Goal: Information Seeking & Learning: Learn about a topic

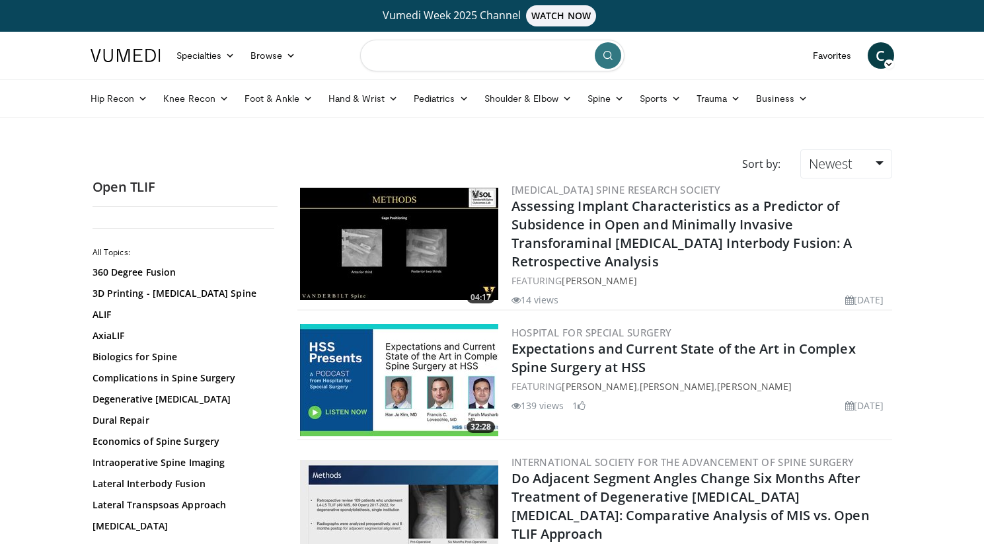
click at [437, 64] on input "Search topics, interventions" at bounding box center [492, 56] width 264 height 32
type input "*********"
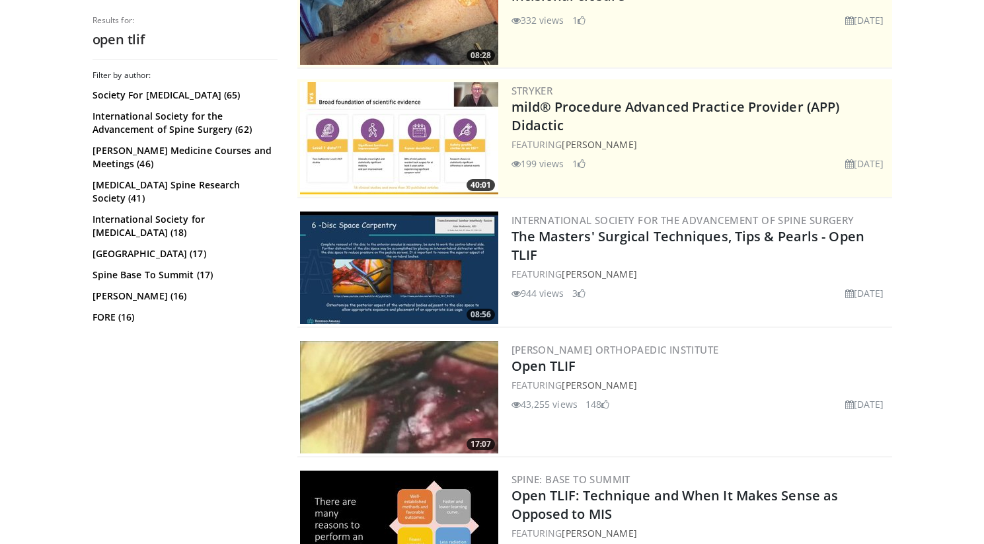
scroll to position [243, 0]
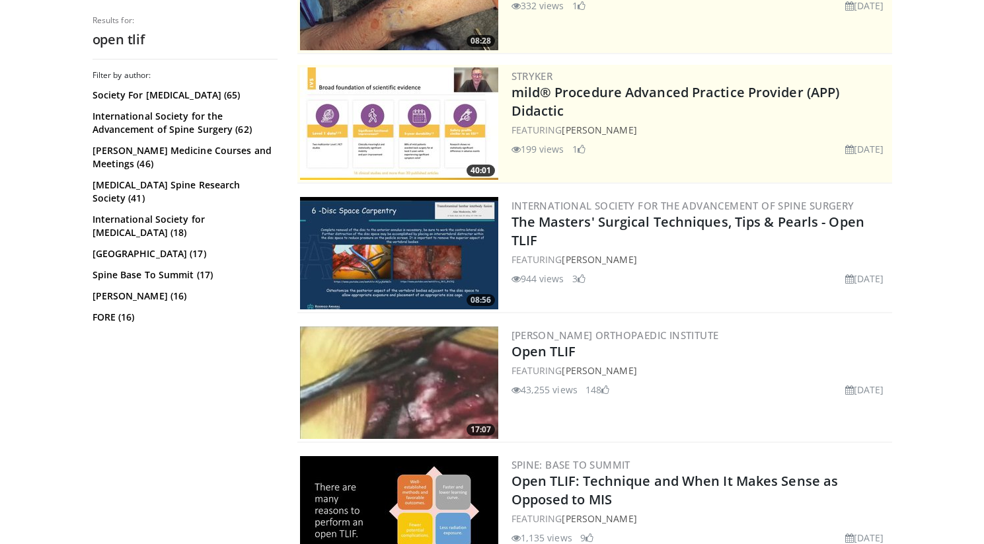
click at [428, 256] on img at bounding box center [399, 253] width 198 height 112
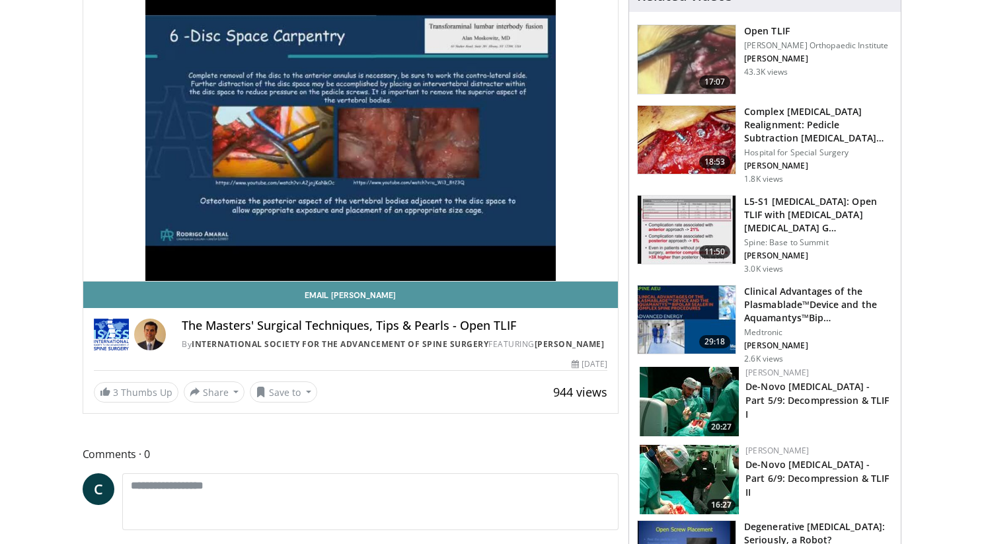
scroll to position [153, 0]
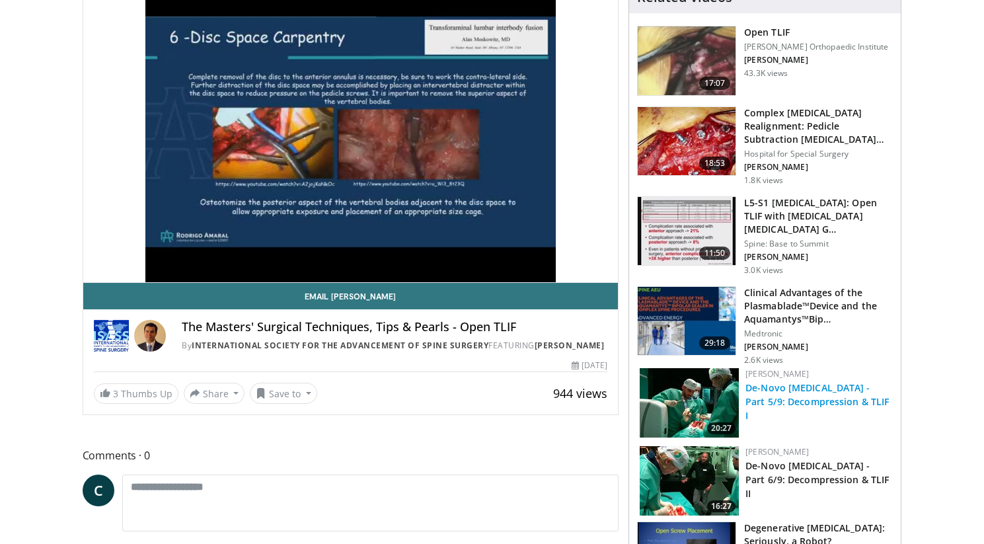
click at [791, 398] on link "De-Novo [MEDICAL_DATA] - Part 5/9: Decompression & TLIF I" at bounding box center [818, 401] width 144 height 40
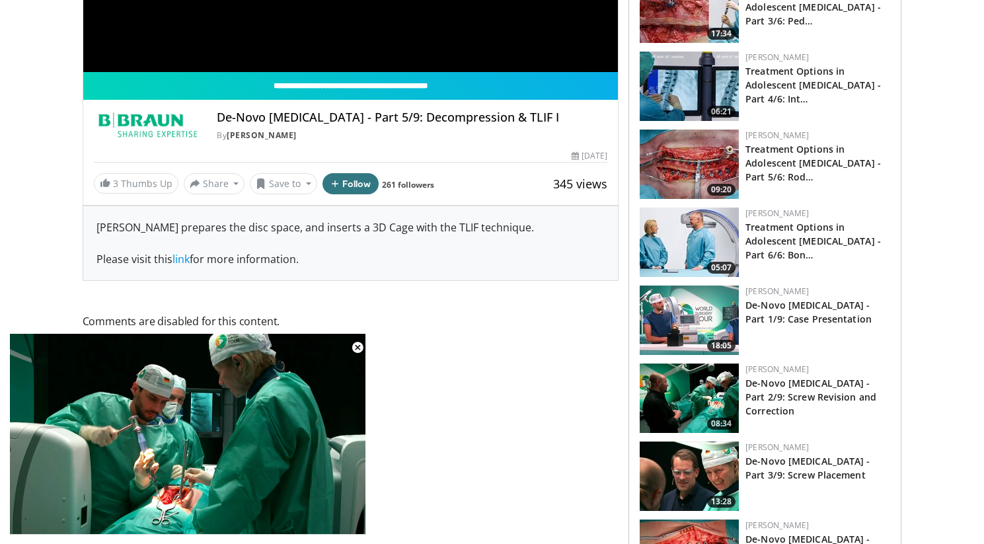
scroll to position [373, 0]
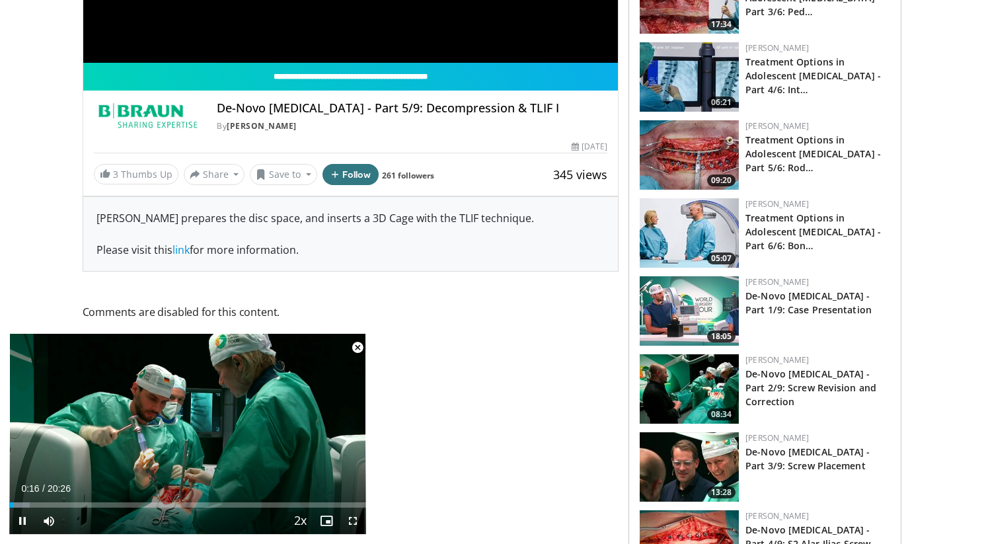
click at [355, 346] on span "Video Player" at bounding box center [357, 347] width 26 height 26
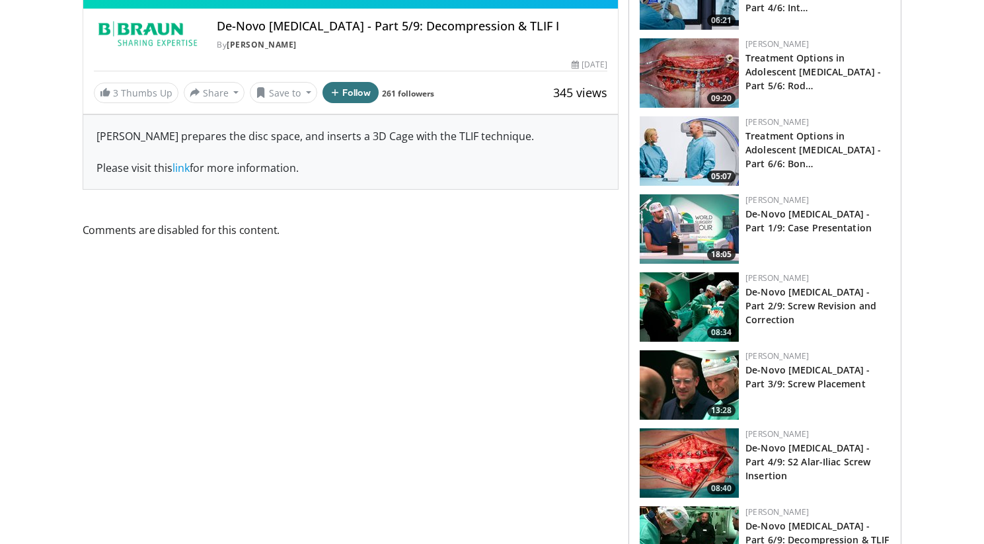
scroll to position [510, 0]
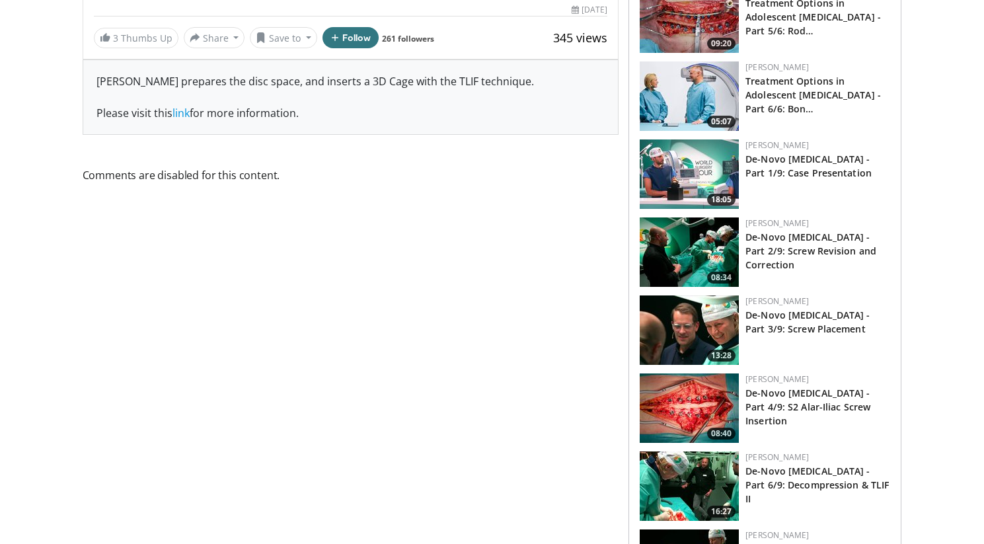
click at [662, 188] on img at bounding box center [689, 173] width 99 height 69
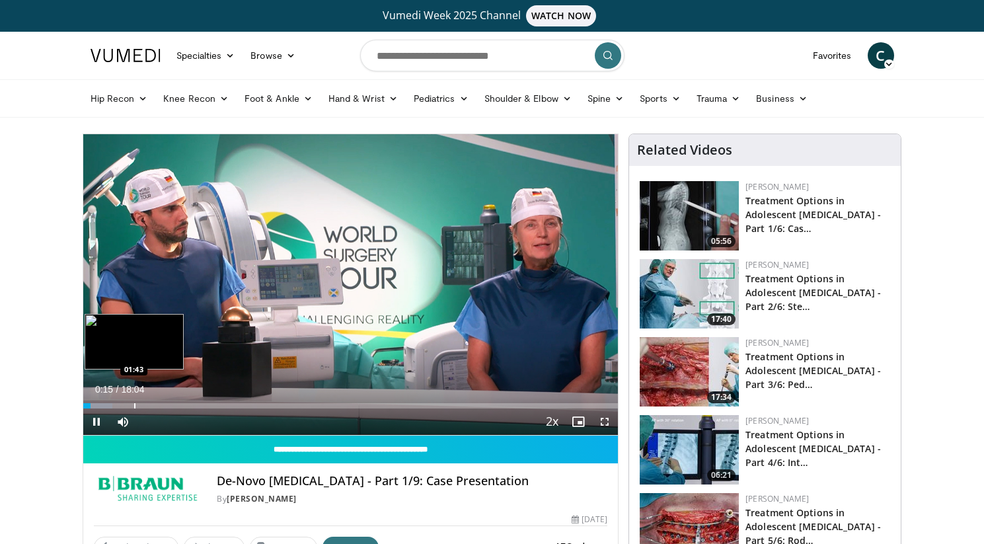
click at [136, 407] on div "Progress Bar" at bounding box center [134, 405] width 1 height 5
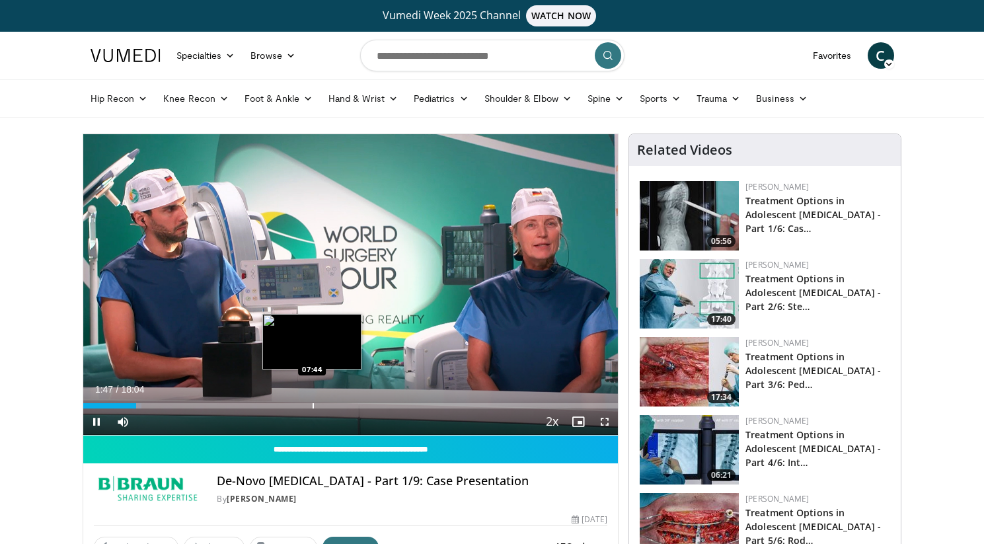
click at [313, 405] on div "Progress Bar" at bounding box center [313, 405] width 1 height 5
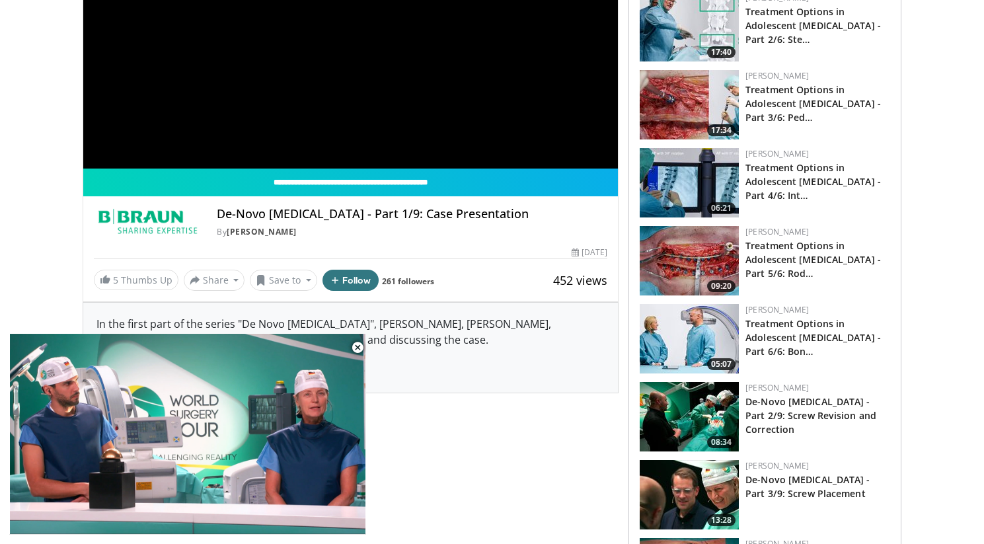
scroll to position [368, 0]
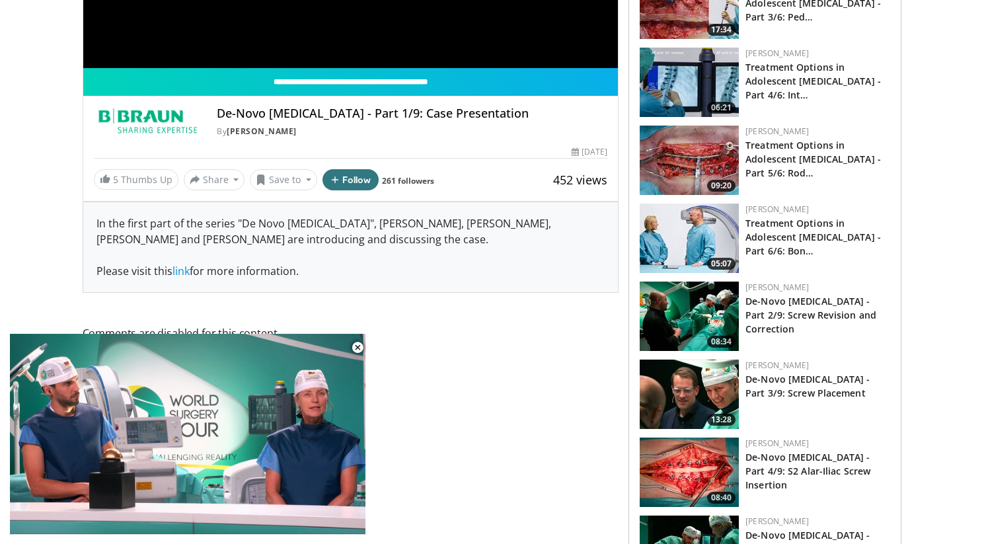
click at [678, 335] on img at bounding box center [689, 316] width 99 height 69
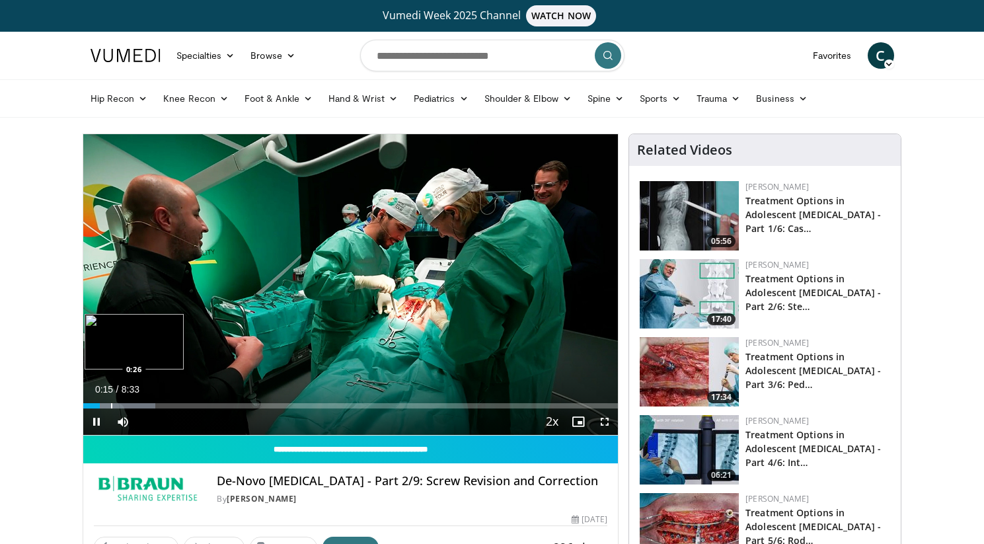
click at [111, 407] on div "Progress Bar" at bounding box center [111, 405] width 1 height 5
click at [581, 424] on span "Video Player" at bounding box center [578, 421] width 26 height 26
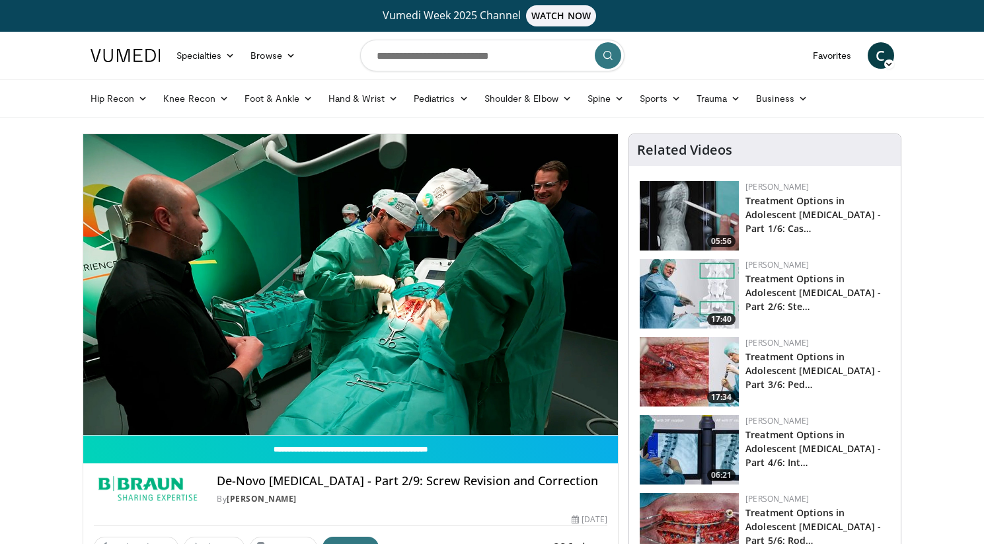
click at [581, 424] on video-js "**********" at bounding box center [350, 284] width 535 height 301
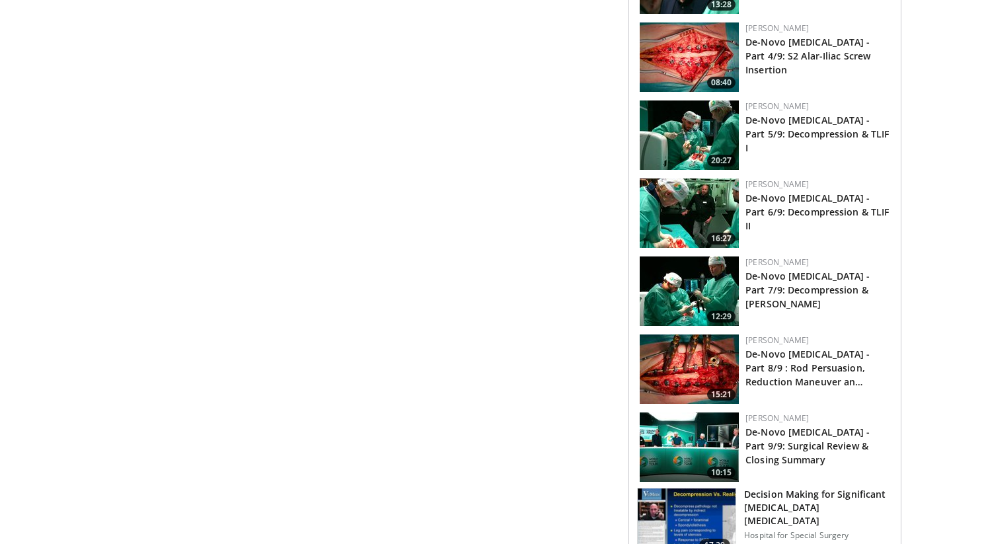
scroll to position [791, 0]
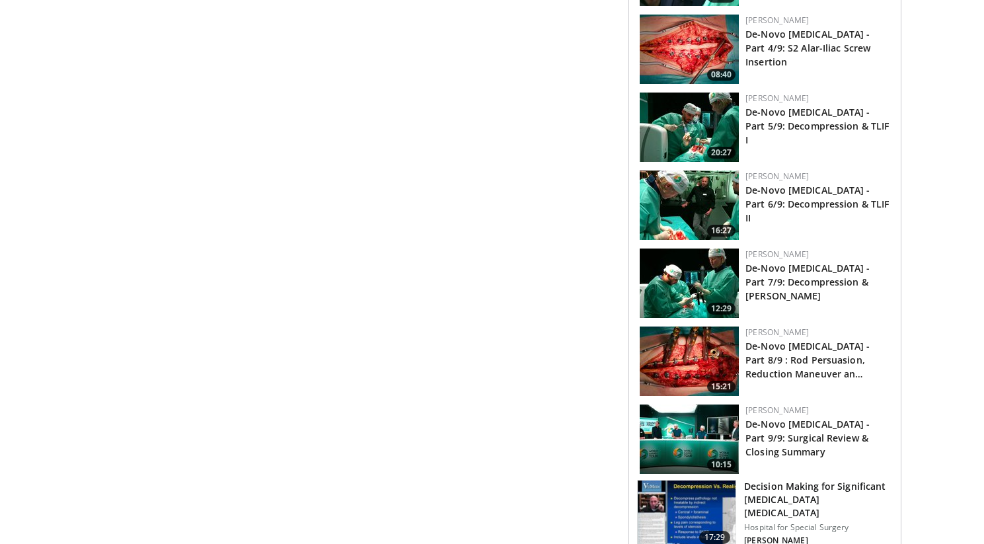
click at [688, 67] on img at bounding box center [689, 49] width 99 height 69
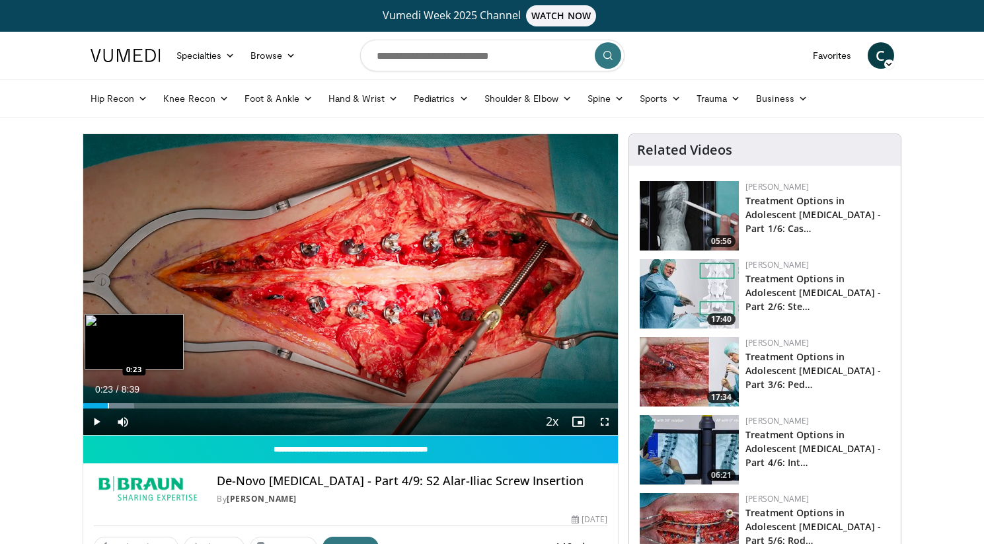
click at [108, 404] on div "Progress Bar" at bounding box center [108, 405] width 1 height 5
click at [126, 404] on div "Progress Bar" at bounding box center [125, 405] width 1 height 5
click at [149, 407] on div "Progress Bar" at bounding box center [149, 405] width 1 height 5
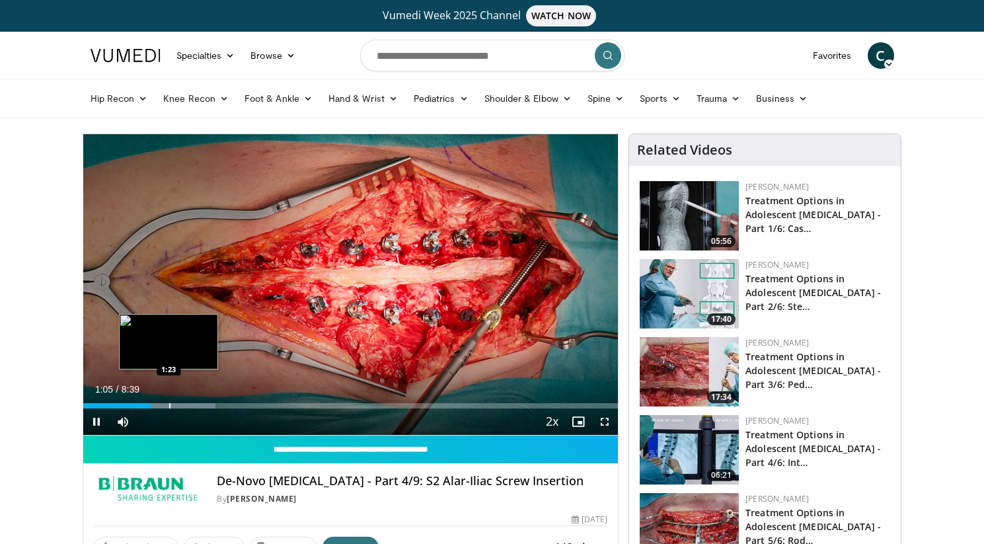
click at [169, 407] on div "Progress Bar" at bounding box center [169, 405] width 1 height 5
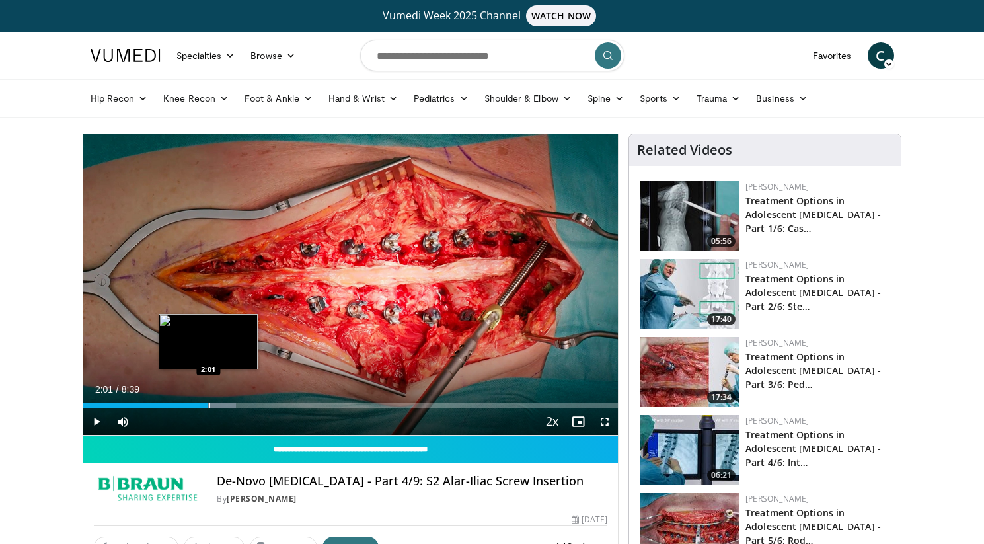
click at [209, 404] on div "Progress Bar" at bounding box center [209, 405] width 1 height 5
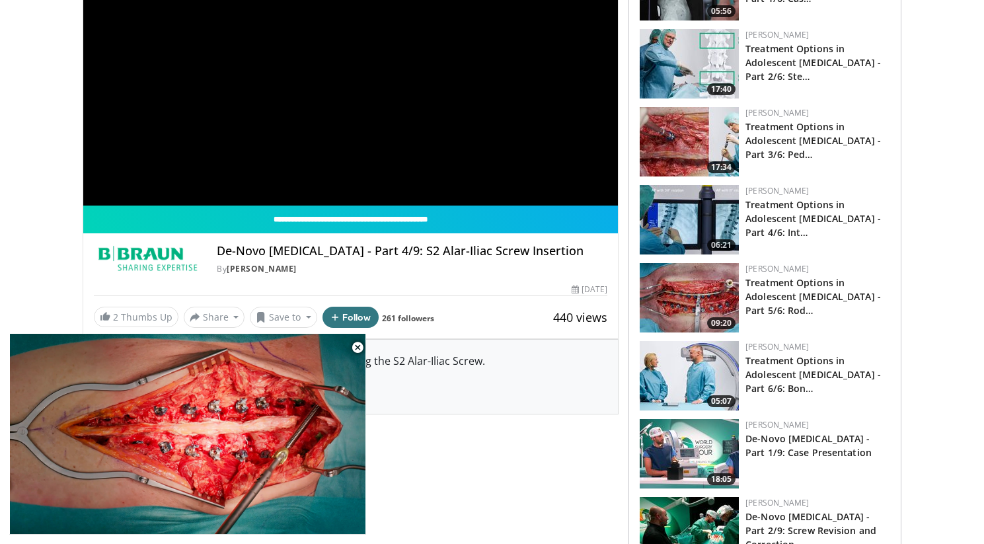
scroll to position [281, 0]
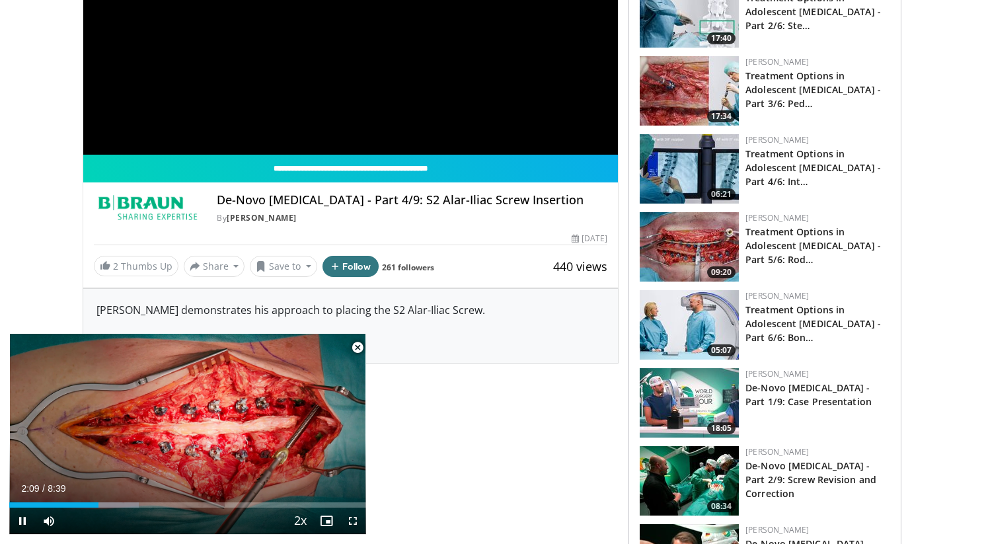
click at [357, 348] on span "Video Player" at bounding box center [357, 347] width 26 height 26
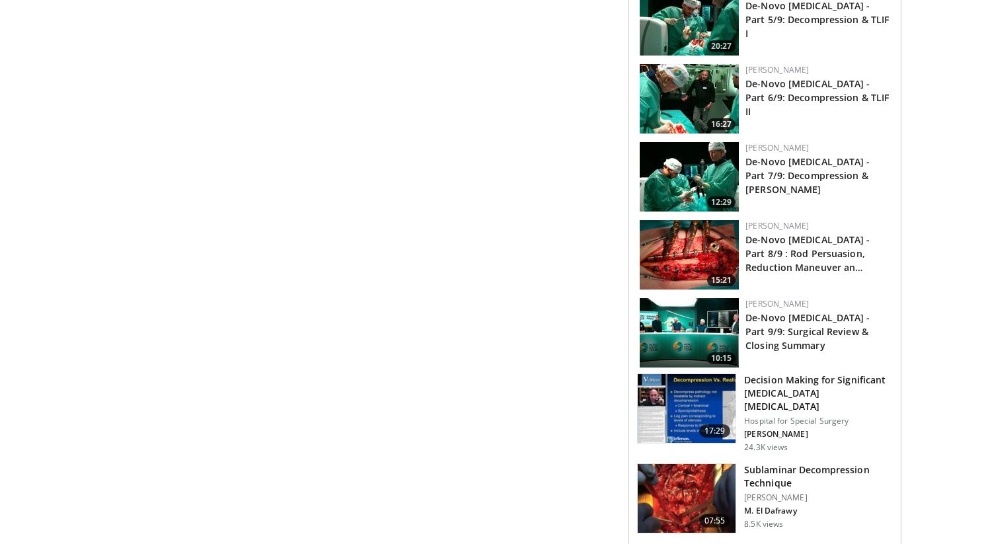
scroll to position [1015, 0]
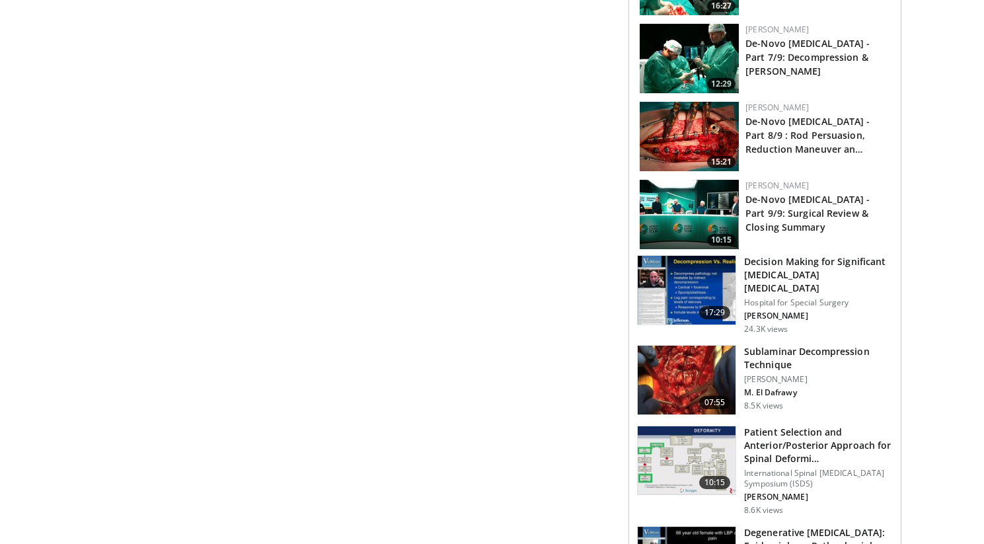
click at [800, 297] on p "Hospital for Special Surgery" at bounding box center [818, 302] width 149 height 11
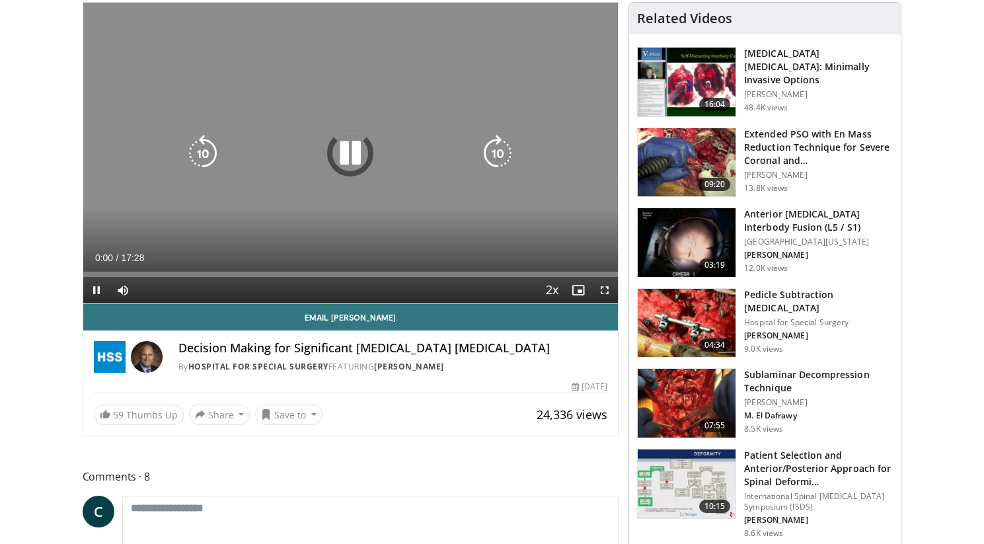
scroll to position [153, 0]
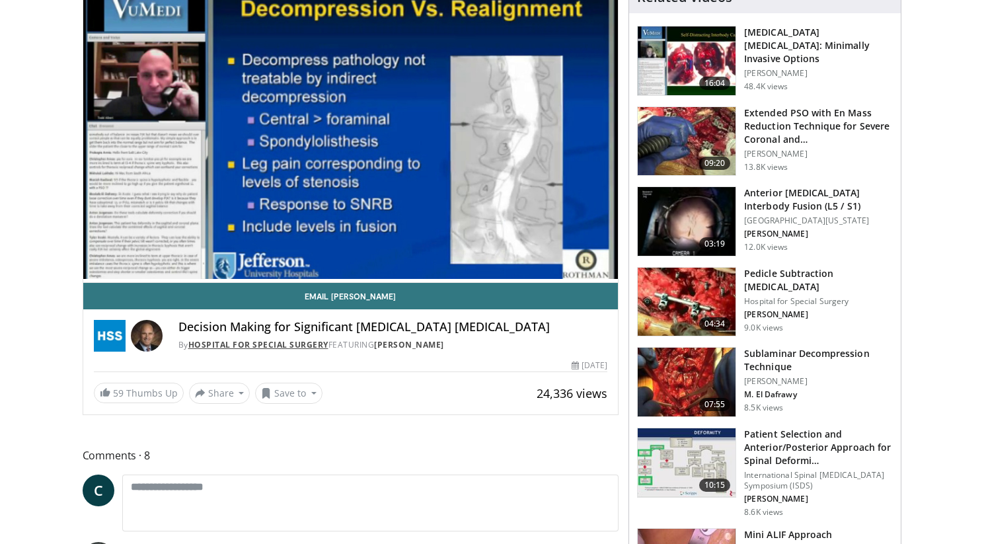
click at [278, 344] on link "Hospital for Special Surgery" at bounding box center [258, 344] width 140 height 11
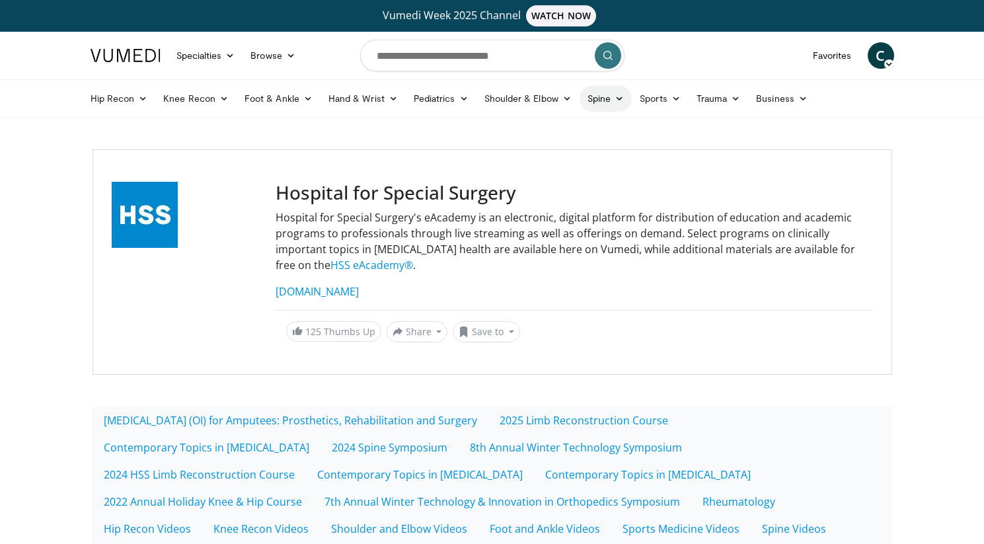
click at [596, 103] on link "Spine" at bounding box center [606, 98] width 52 height 26
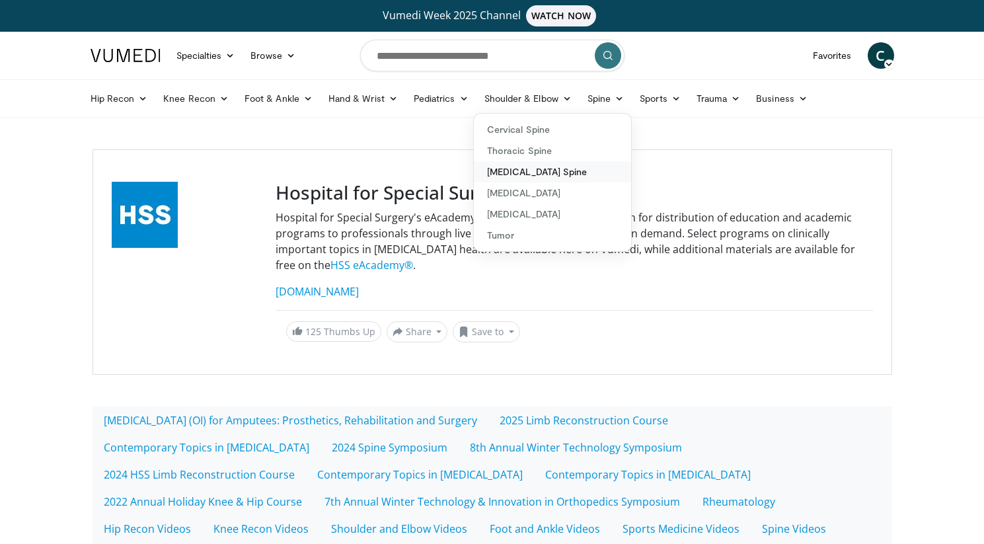
click at [506, 175] on link "[MEDICAL_DATA] Spine" at bounding box center [552, 171] width 157 height 21
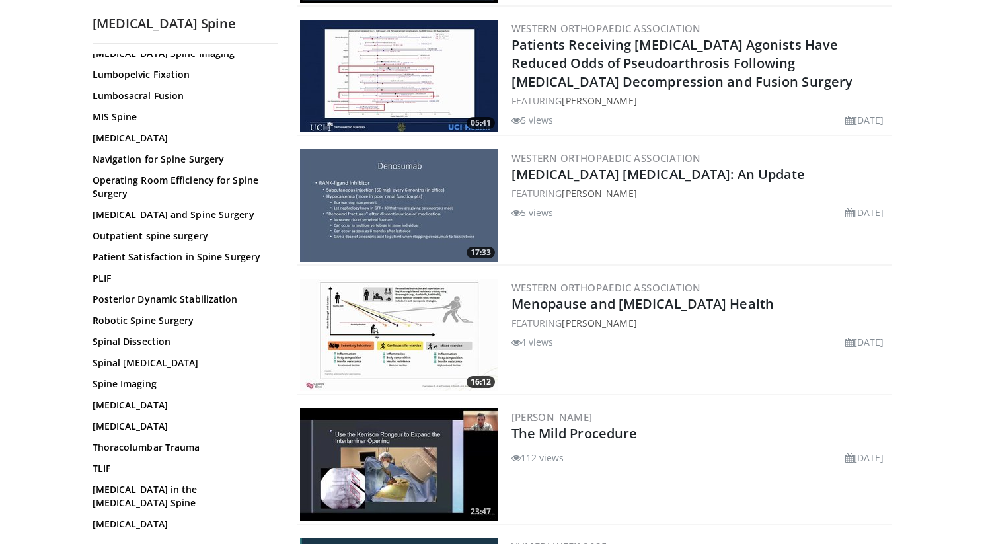
scroll to position [583, 0]
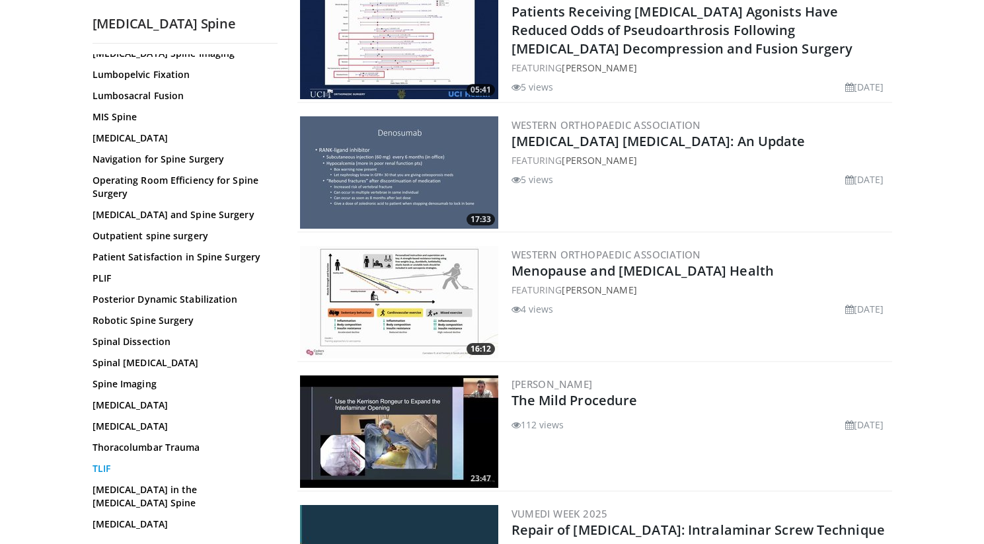
click at [95, 469] on link "TLIF" at bounding box center [182, 468] width 178 height 13
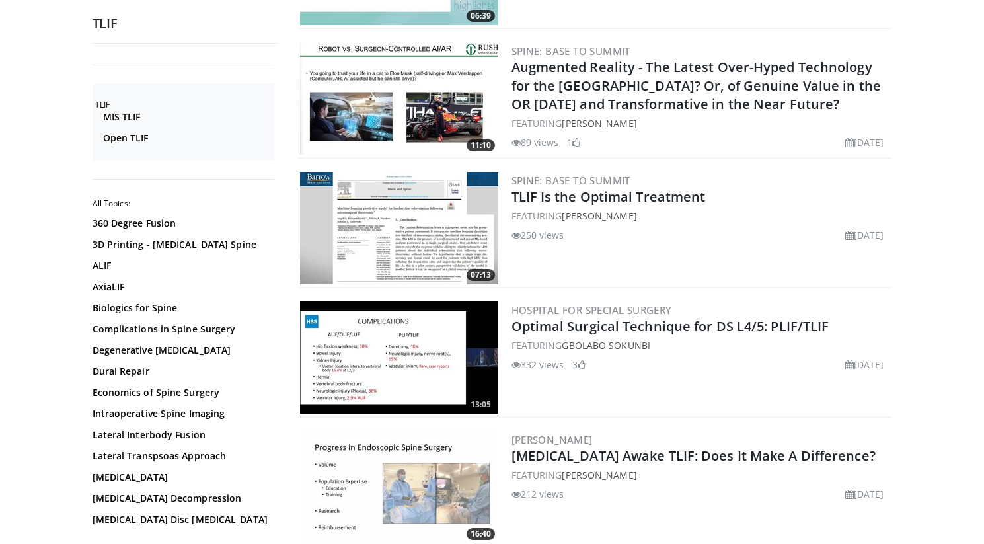
scroll to position [2767, 0]
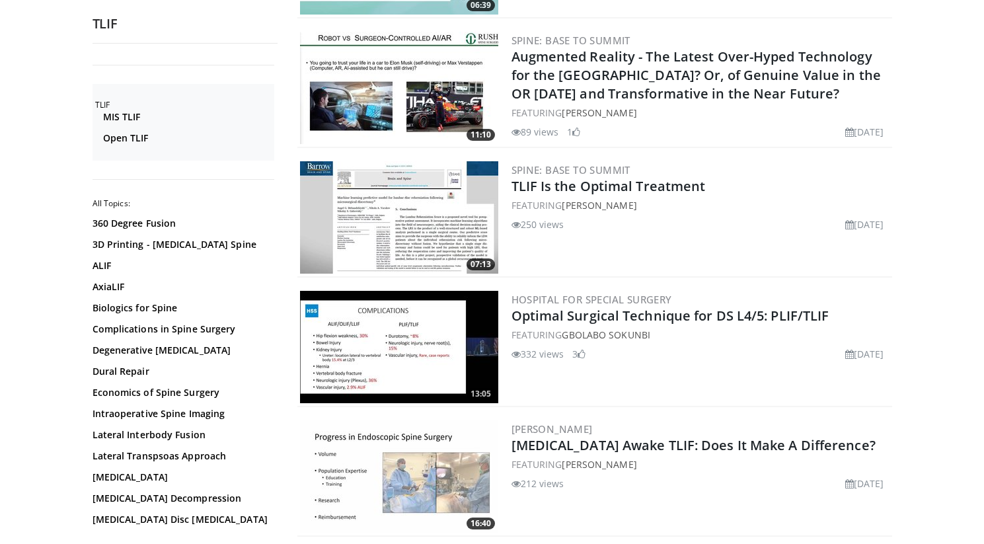
click at [381, 325] on img at bounding box center [399, 347] width 198 height 112
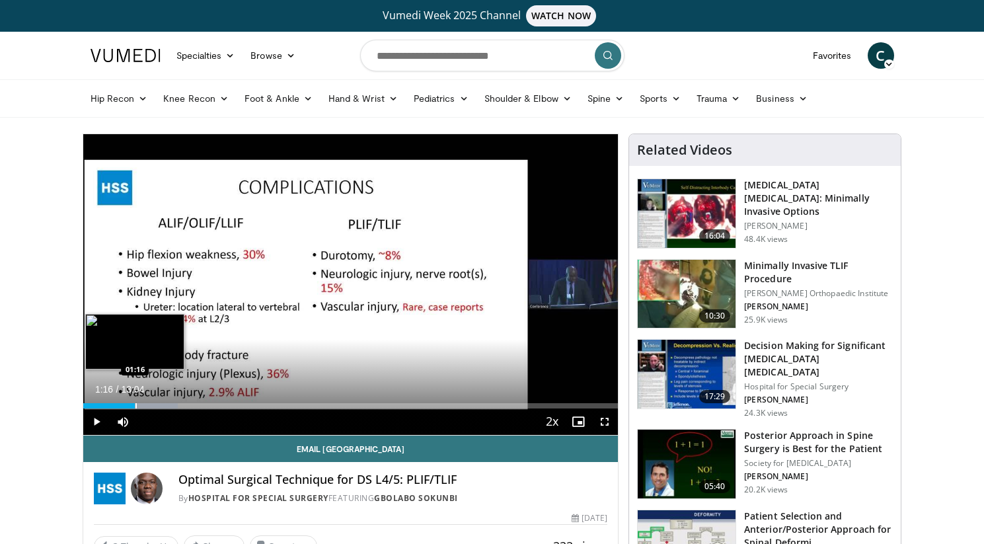
click at [136, 407] on div "Progress Bar" at bounding box center [136, 405] width 1 height 5
click at [144, 407] on div "Progress Bar" at bounding box center [144, 405] width 1 height 5
click at [151, 407] on div "Progress Bar" at bounding box center [151, 405] width 1 height 5
click at [163, 407] on div "Progress Bar" at bounding box center [163, 405] width 1 height 5
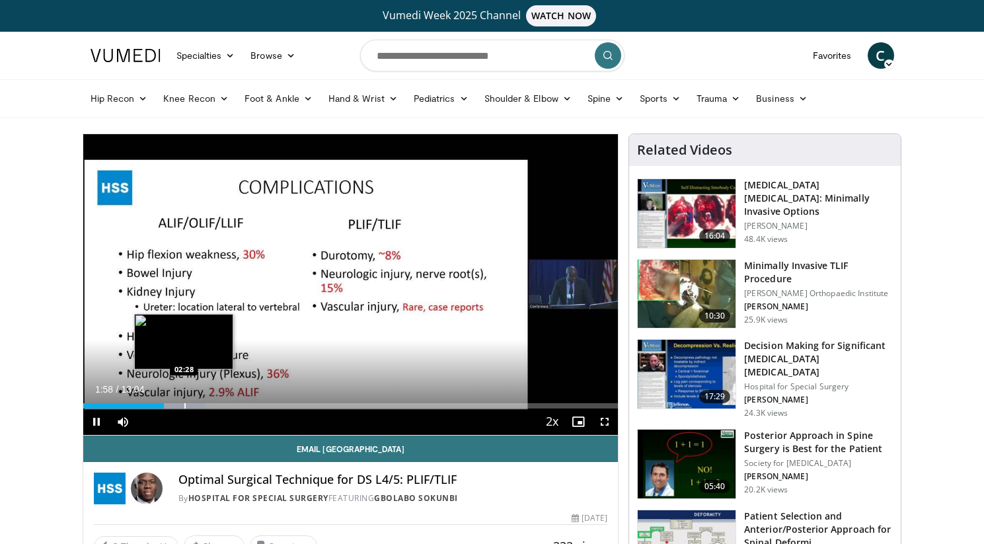
click at [184, 403] on div "Progress Bar" at bounding box center [184, 405] width 1 height 5
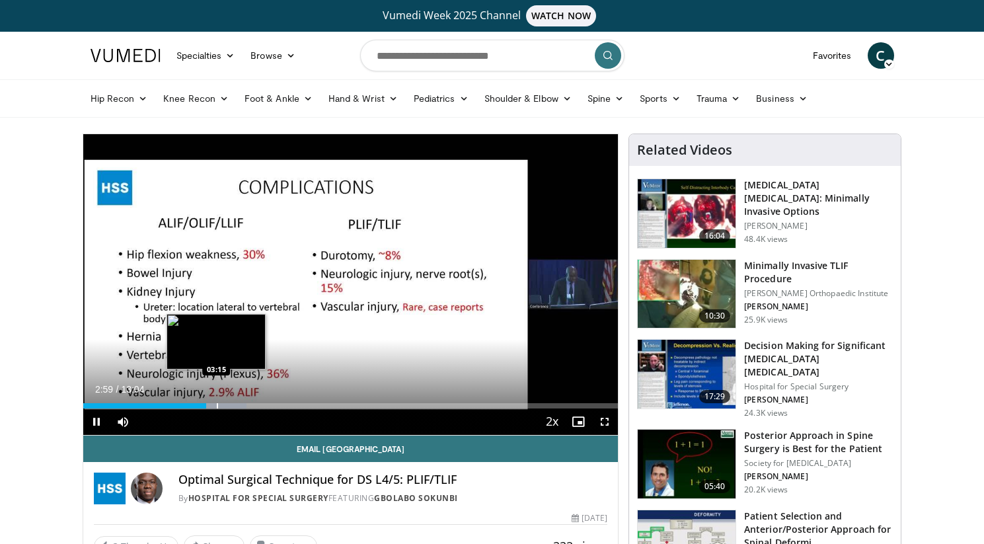
click at [217, 407] on div "Progress Bar" at bounding box center [217, 405] width 1 height 5
click at [239, 406] on div "Progress Bar" at bounding box center [239, 405] width 1 height 5
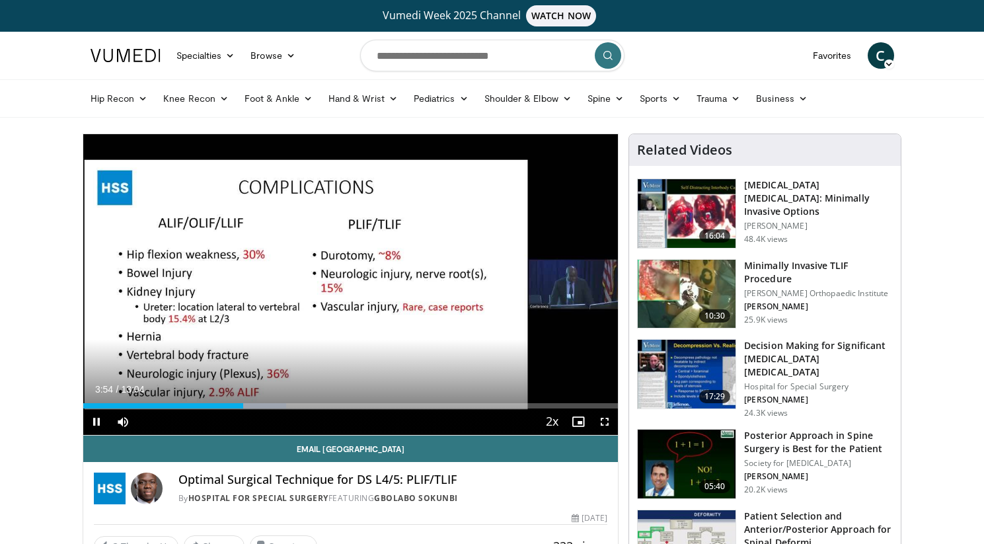
click at [247, 408] on div "Current Time 3:54 / Duration 13:04 Pause Skip Backward Skip Forward Mute Loaded…" at bounding box center [350, 421] width 535 height 26
click at [254, 407] on div "Progress Bar" at bounding box center [254, 405] width 1 height 5
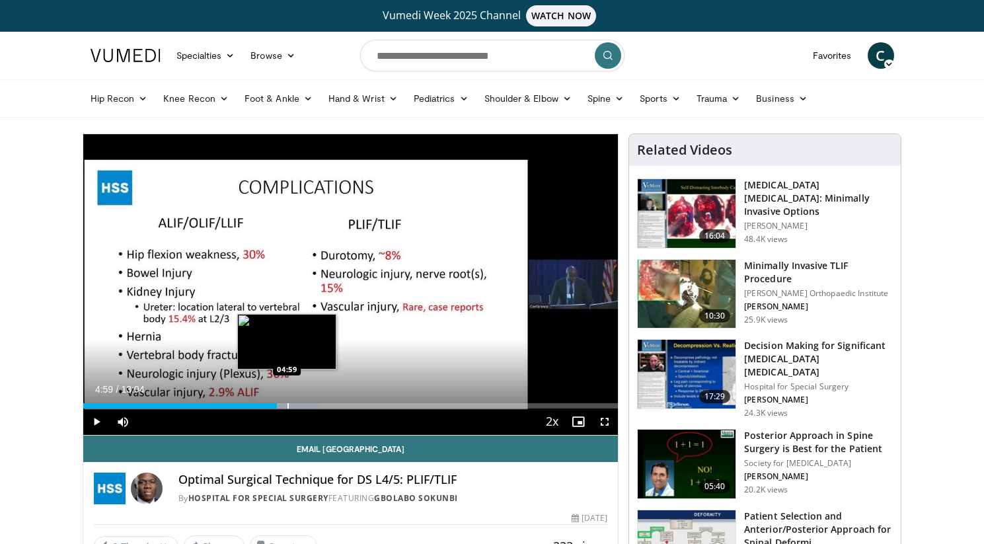
click at [288, 405] on div "Progress Bar" at bounding box center [288, 405] width 1 height 5
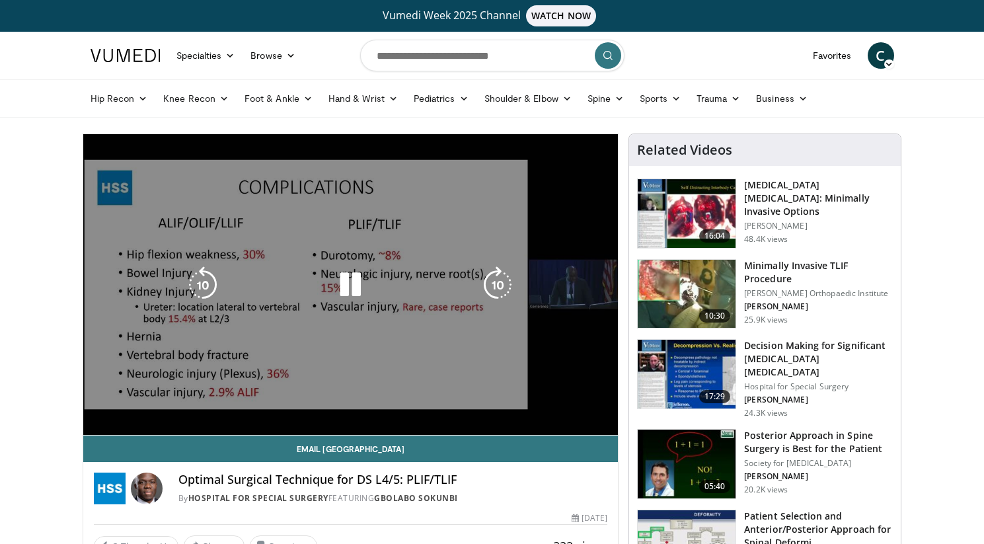
click at [301, 403] on video-js "**********" at bounding box center [350, 284] width 535 height 301
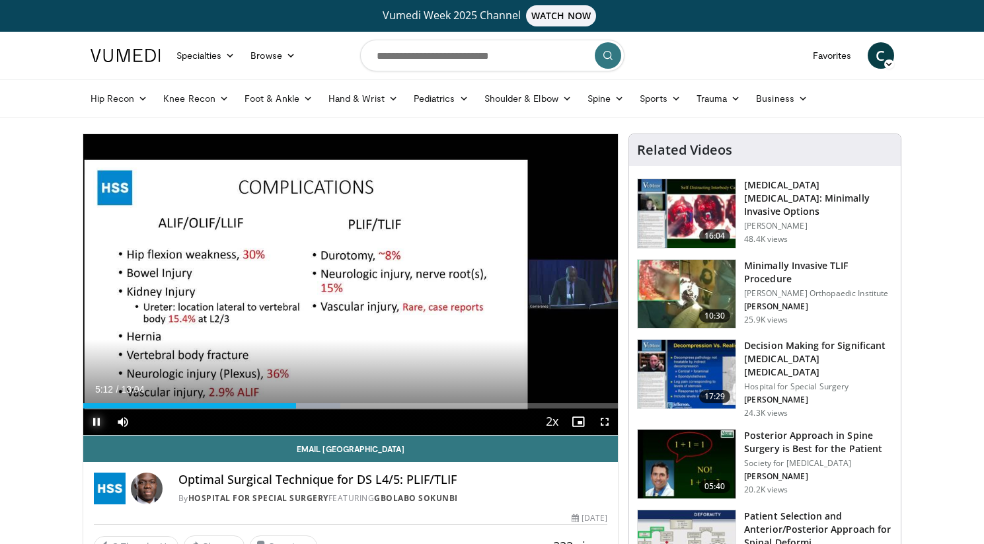
click at [91, 422] on span "Video Player" at bounding box center [96, 421] width 26 height 26
click at [609, 422] on span "Video Player" at bounding box center [605, 421] width 26 height 26
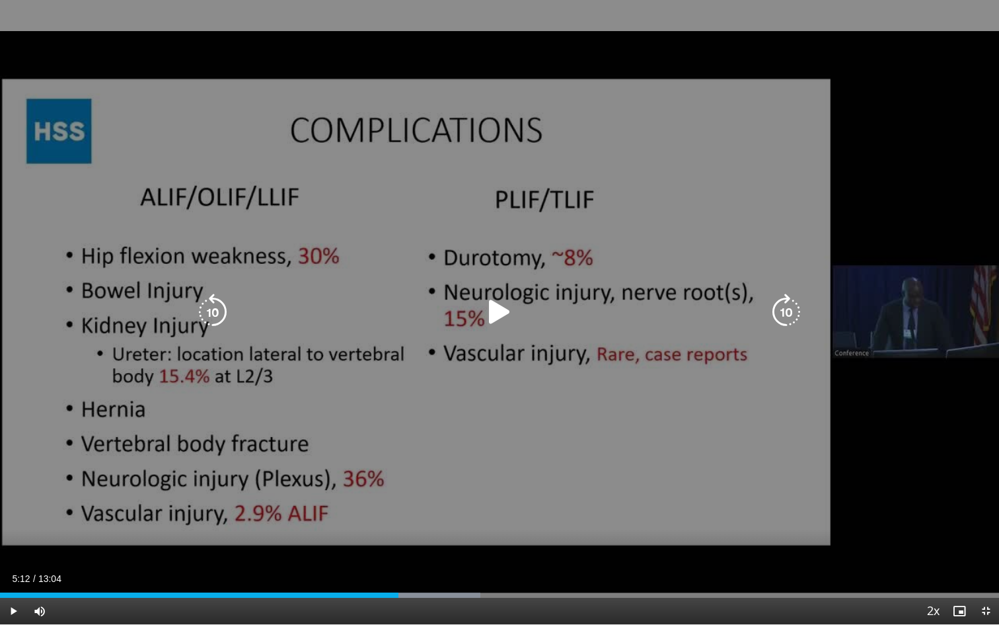
click at [502, 319] on icon "Video Player" at bounding box center [499, 311] width 37 height 37
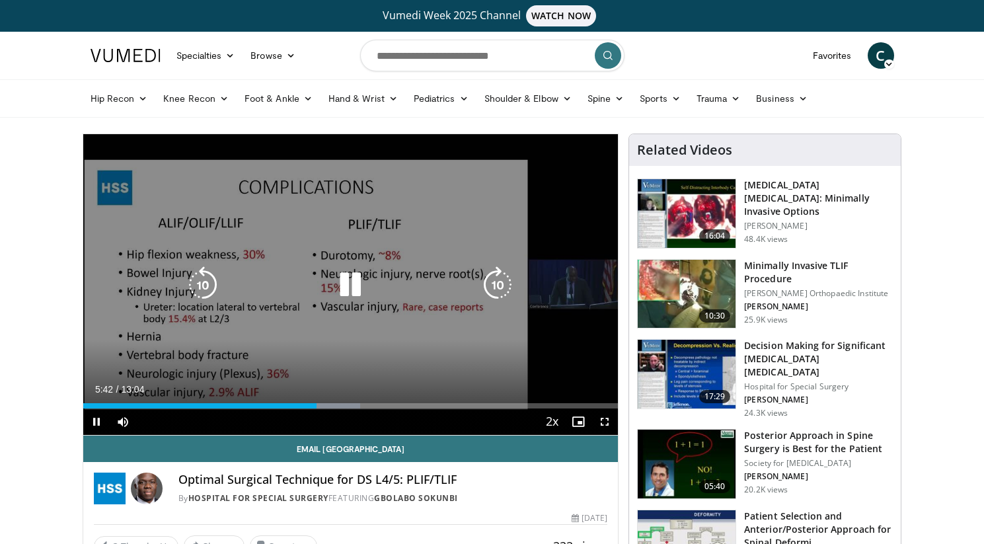
click at [345, 285] on icon "Video Player" at bounding box center [350, 284] width 37 height 37
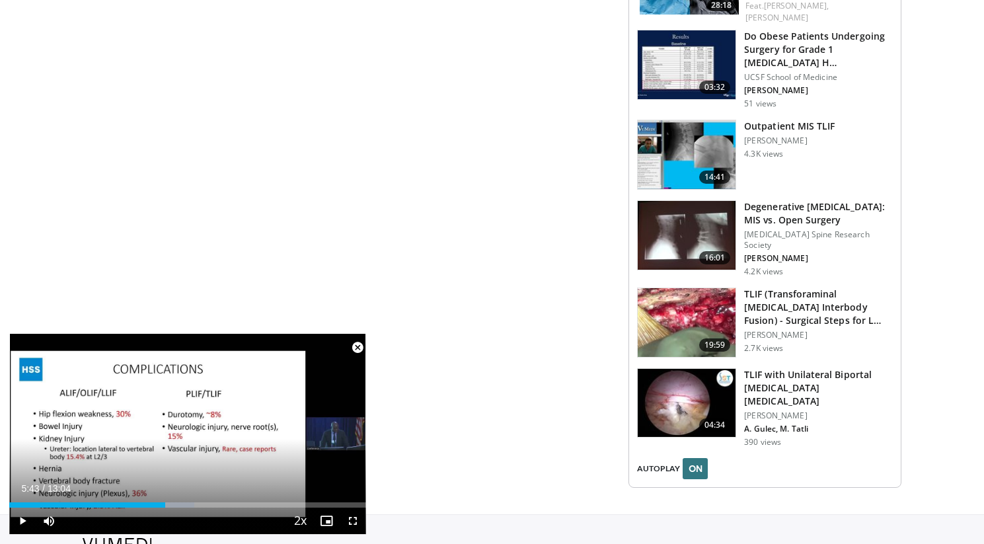
scroll to position [1461, 0]
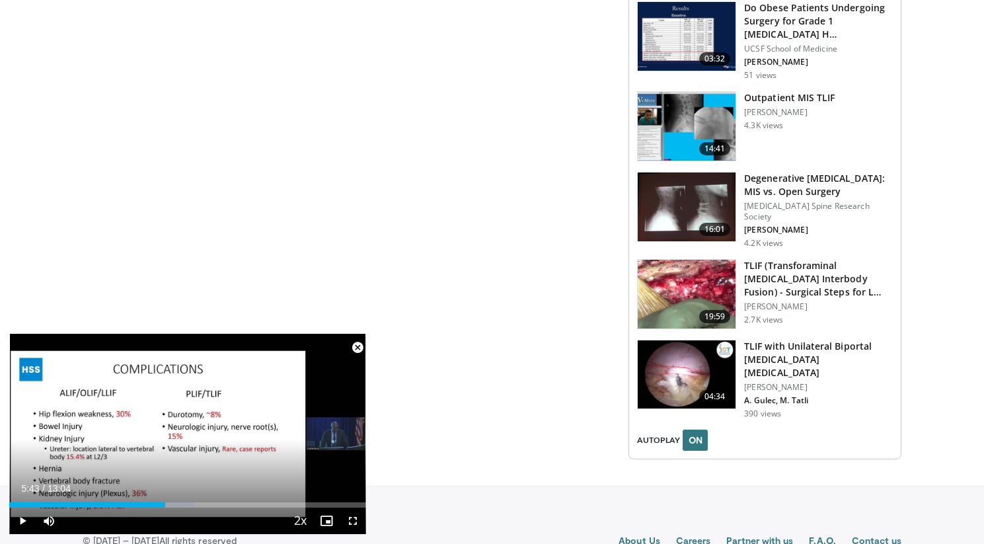
click at [695, 260] on img at bounding box center [687, 294] width 98 height 69
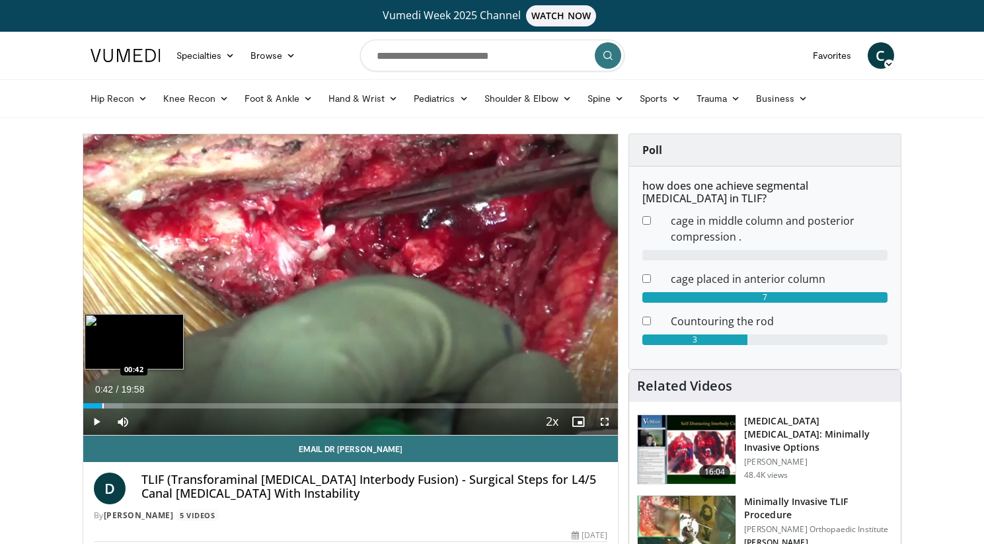
click at [102, 403] on div "Progress Bar" at bounding box center [102, 405] width 1 height 5
click at [110, 404] on div "Progress Bar" at bounding box center [110, 405] width 1 height 5
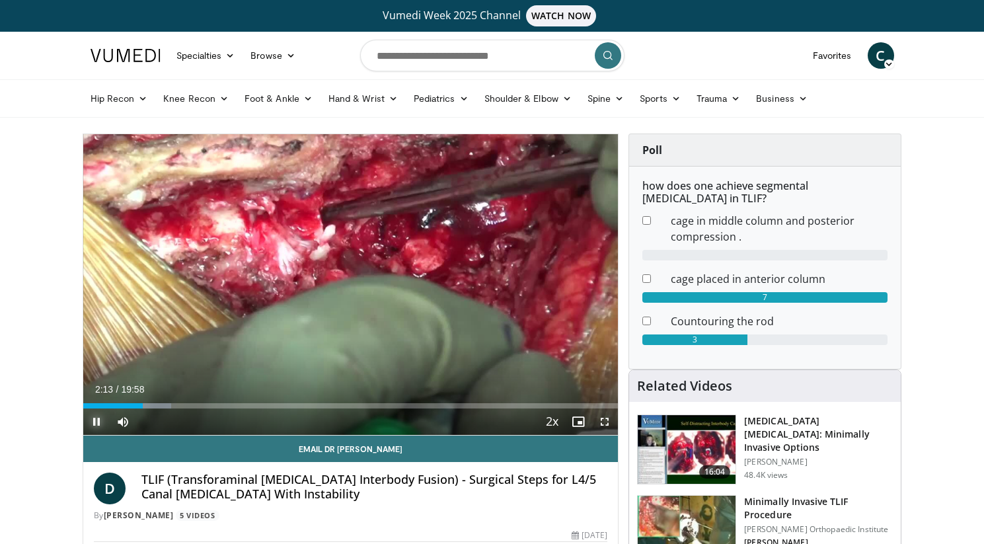
click at [90, 418] on span "Video Player" at bounding box center [96, 421] width 26 height 26
click at [92, 415] on span "Video Player" at bounding box center [96, 421] width 26 height 26
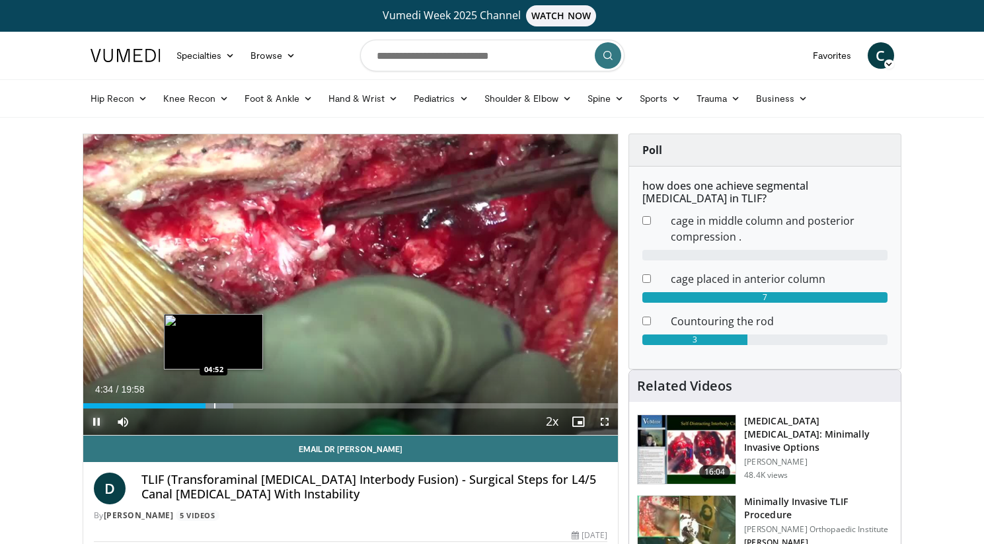
click at [215, 403] on div "Progress Bar" at bounding box center [214, 405] width 1 height 5
click at [239, 410] on div "Current Time 4:56 / Duration 19:58 Pause Skip Backward Skip Forward Mute 0% Loa…" at bounding box center [350, 421] width 535 height 26
click at [234, 407] on div "Progress Bar" at bounding box center [234, 405] width 1 height 5
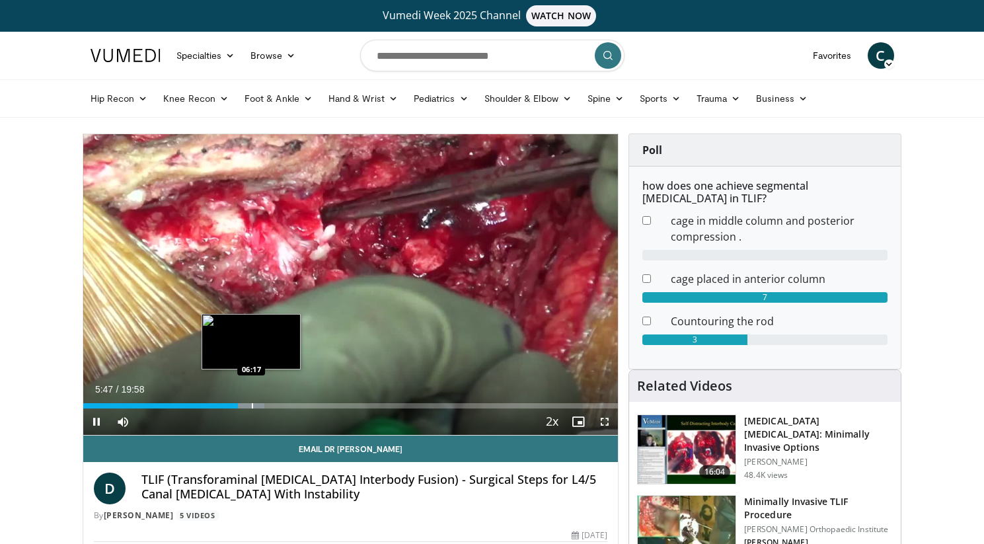
click at [252, 405] on div "Progress Bar" at bounding box center [252, 405] width 1 height 5
click at [264, 405] on div "Progress Bar" at bounding box center [264, 405] width 1 height 5
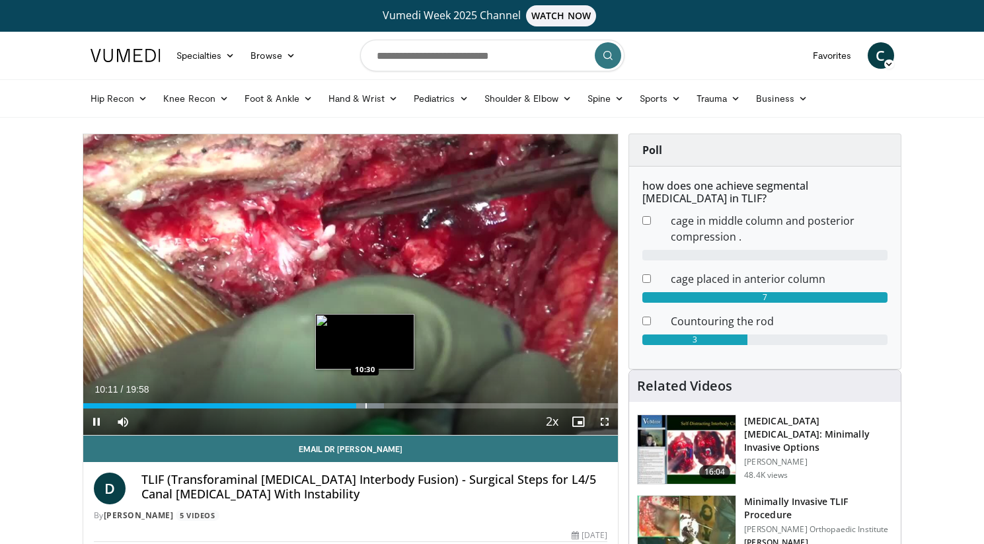
click at [366, 405] on div "Progress Bar" at bounding box center [366, 405] width 1 height 5
click at [387, 405] on div "Progress Bar" at bounding box center [387, 405] width 1 height 5
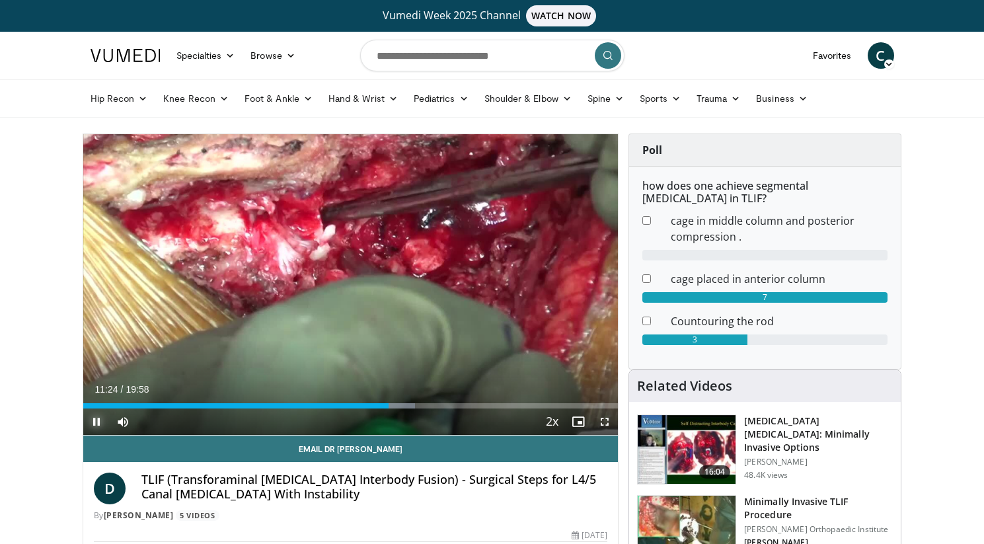
click at [89, 421] on span "Video Player" at bounding box center [96, 421] width 26 height 26
